Goal: Task Accomplishment & Management: Manage account settings

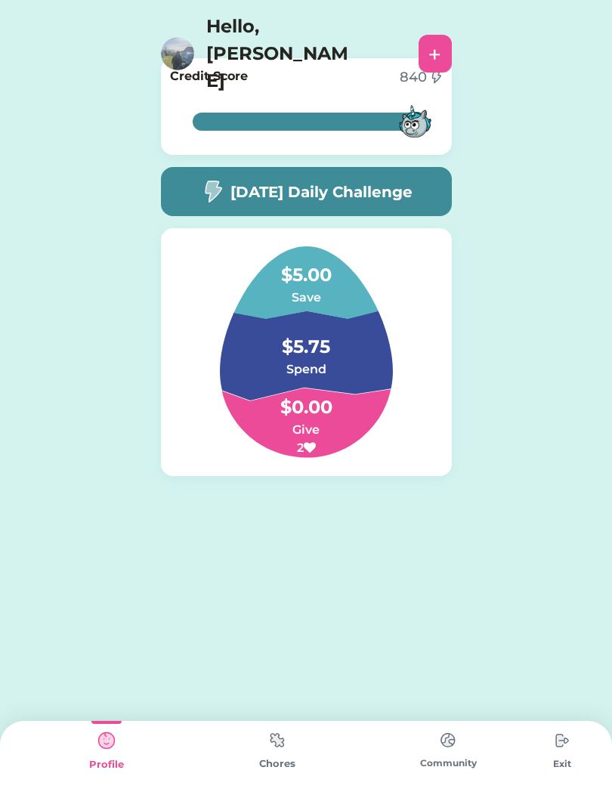
click at [308, 724] on div "Chores" at bounding box center [277, 761] width 171 height 80
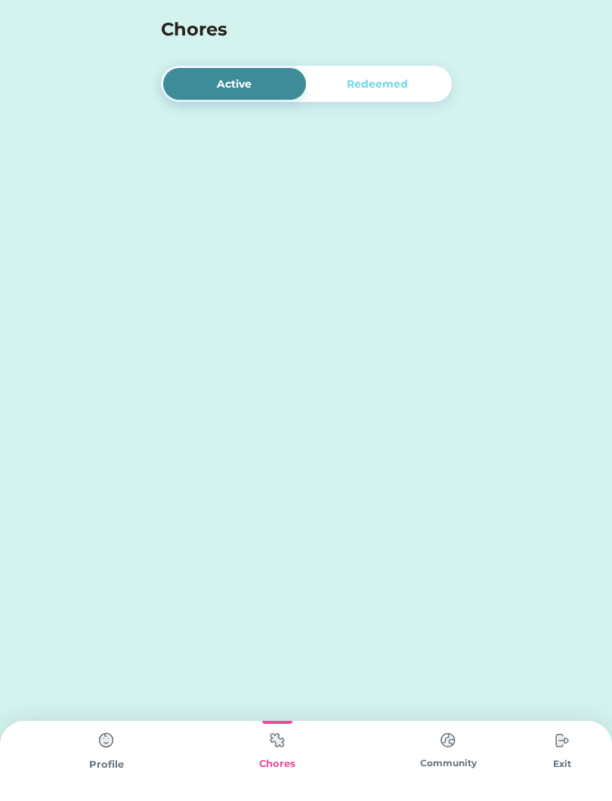
click at [284, 743] on img at bounding box center [277, 740] width 30 height 29
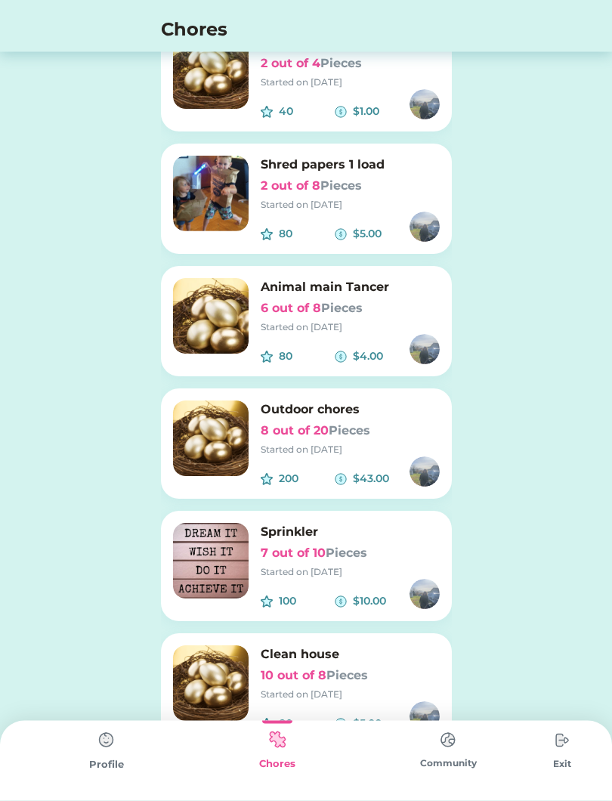
scroll to position [751, 0]
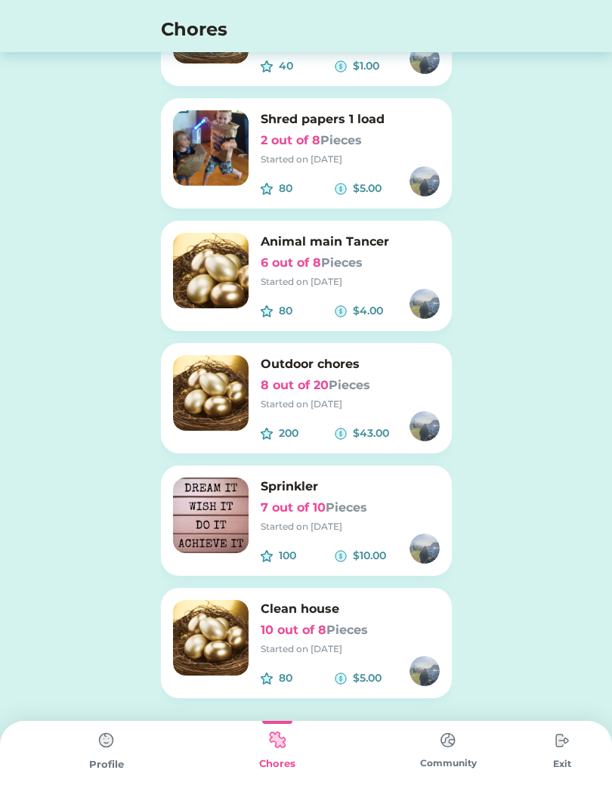
click at [227, 398] on img at bounding box center [211, 393] width 76 height 76
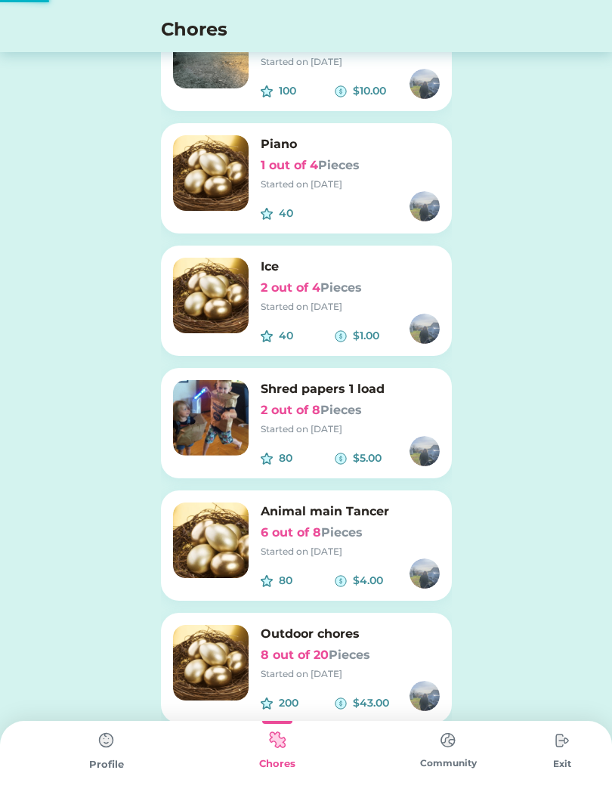
scroll to position [0, 0]
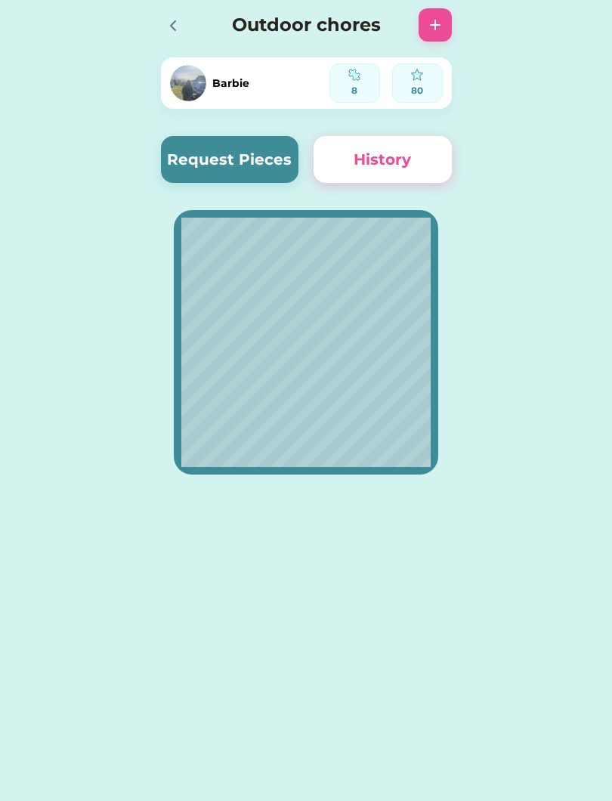
click at [253, 166] on button "Request Pieces" at bounding box center [230, 159] width 138 height 47
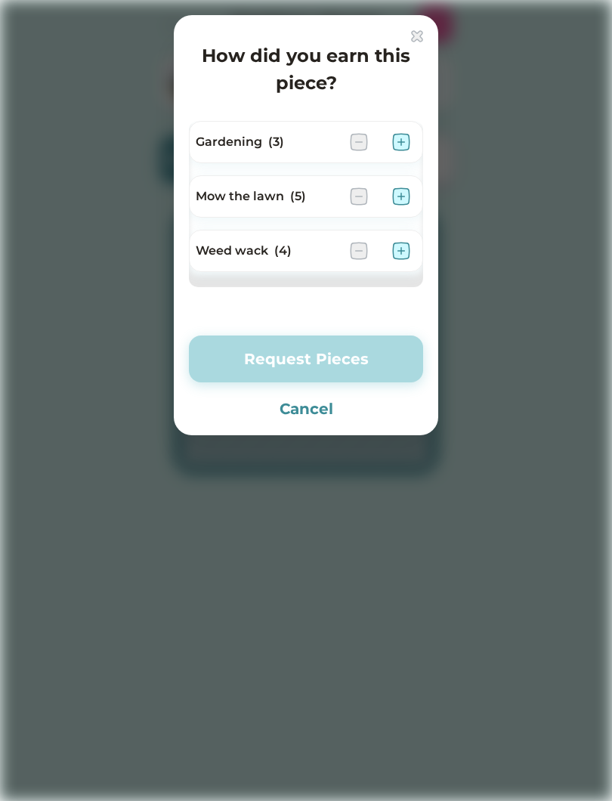
click at [406, 143] on img at bounding box center [401, 142] width 18 height 18
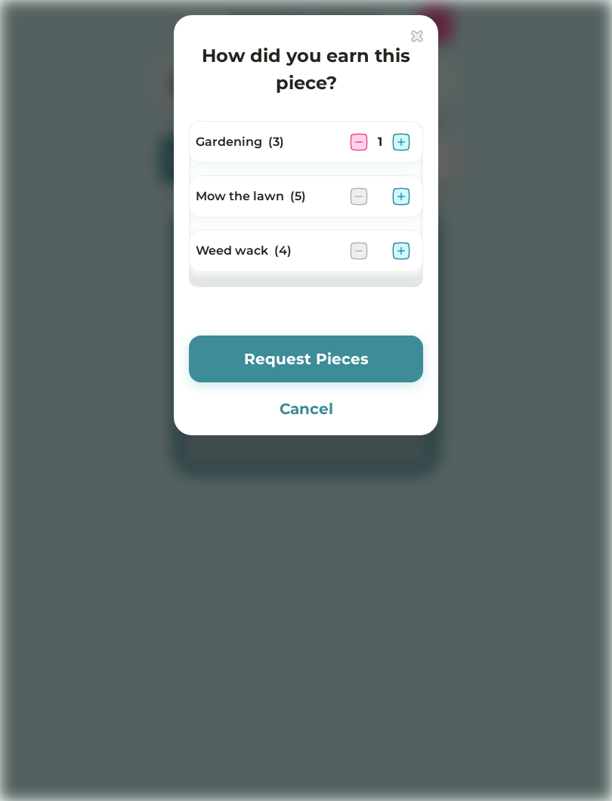
click at [401, 194] on img at bounding box center [401, 196] width 18 height 18
click at [404, 252] on img at bounding box center [401, 251] width 18 height 18
click at [403, 149] on img at bounding box center [401, 142] width 18 height 18
click at [400, 203] on img at bounding box center [401, 196] width 18 height 18
click at [402, 258] on img at bounding box center [401, 251] width 18 height 18
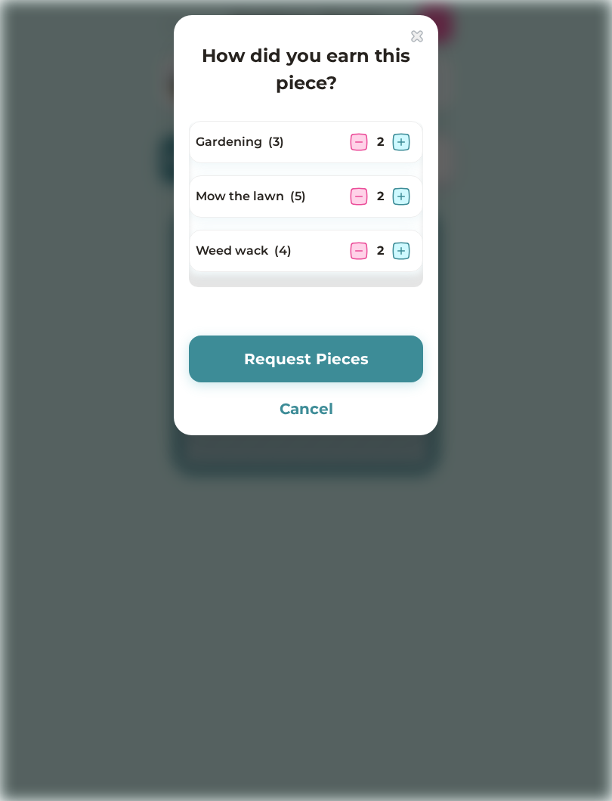
click at [389, 365] on button "Request Pieces" at bounding box center [306, 359] width 234 height 47
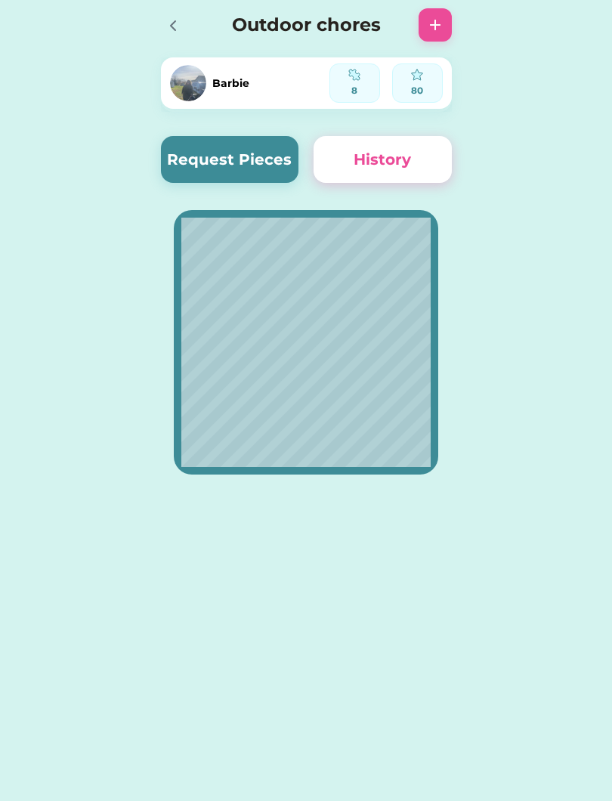
click at [166, 32] on icon at bounding box center [173, 26] width 18 height 18
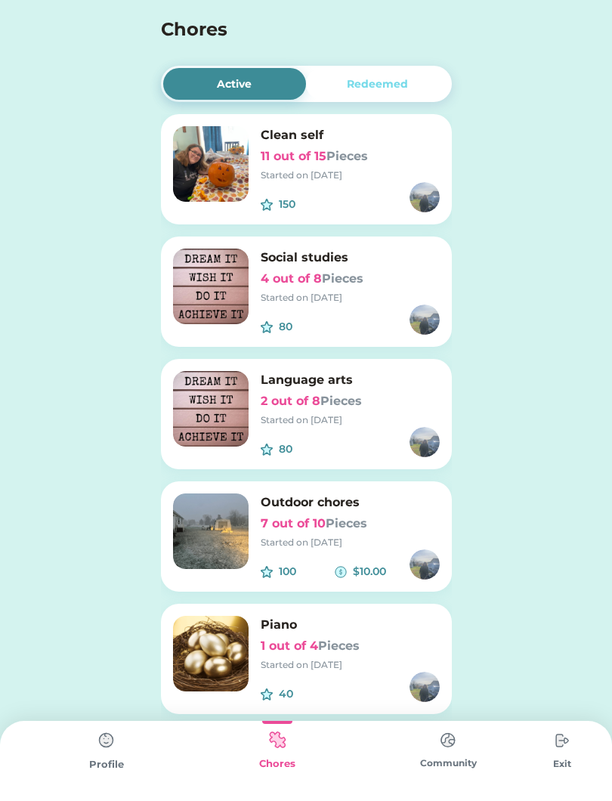
scroll to position [53, 0]
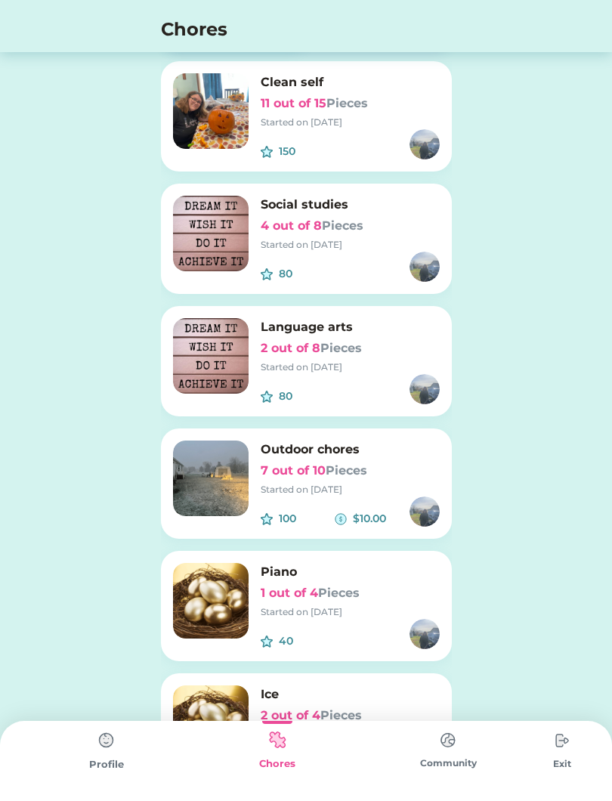
click at [556, 766] on div "Exit" at bounding box center [562, 764] width 57 height 14
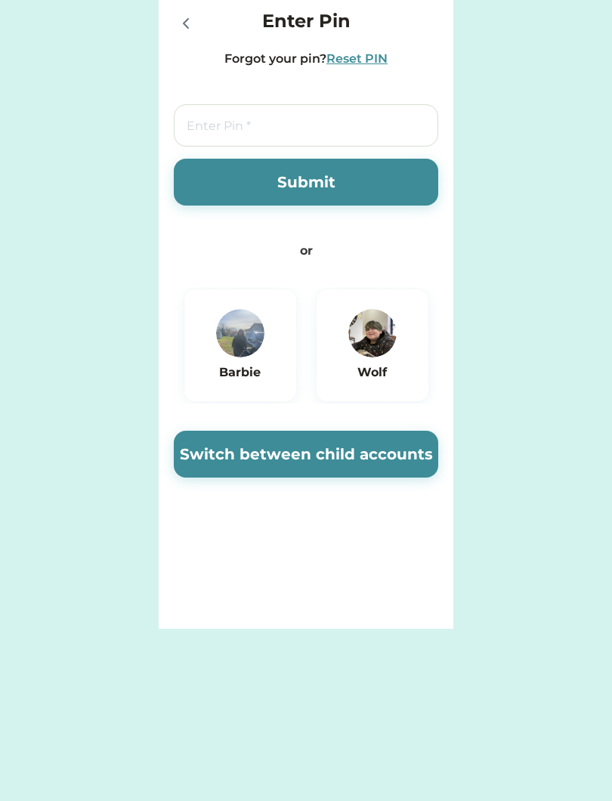
click at [380, 453] on button "Switch between child accounts" at bounding box center [306, 454] width 265 height 47
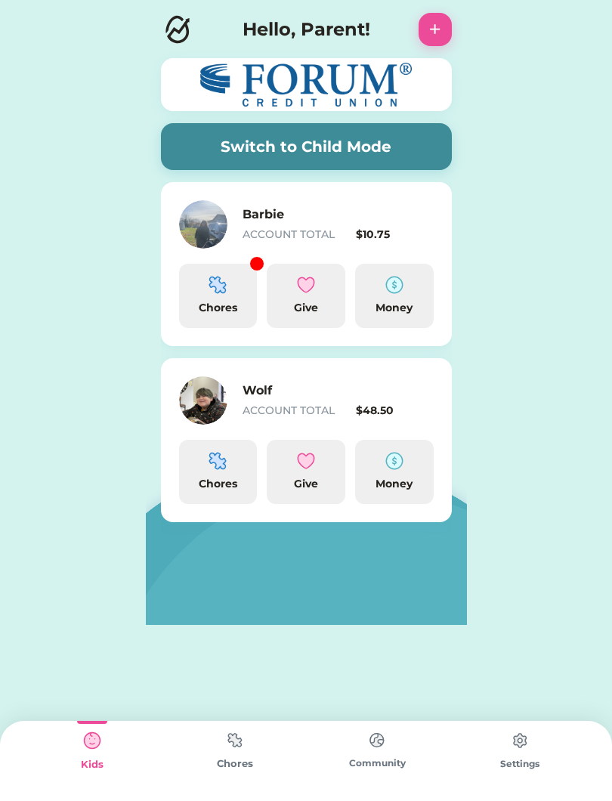
click at [236, 252] on div "Barbie ACCOUNT TOTAL $10.75 Chores Give Money" at bounding box center [306, 264] width 291 height 164
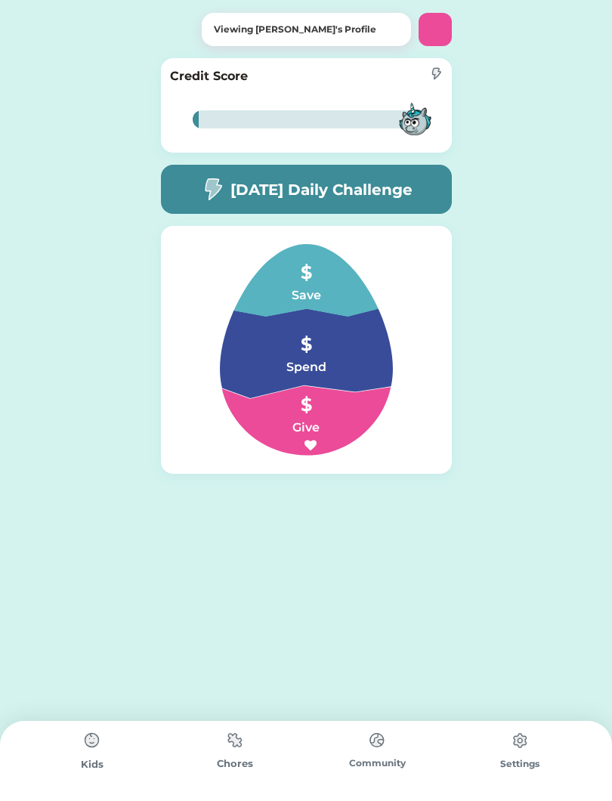
click at [218, 293] on img at bounding box center [307, 350] width 246 height 212
